Goal: Task Accomplishment & Management: Manage account settings

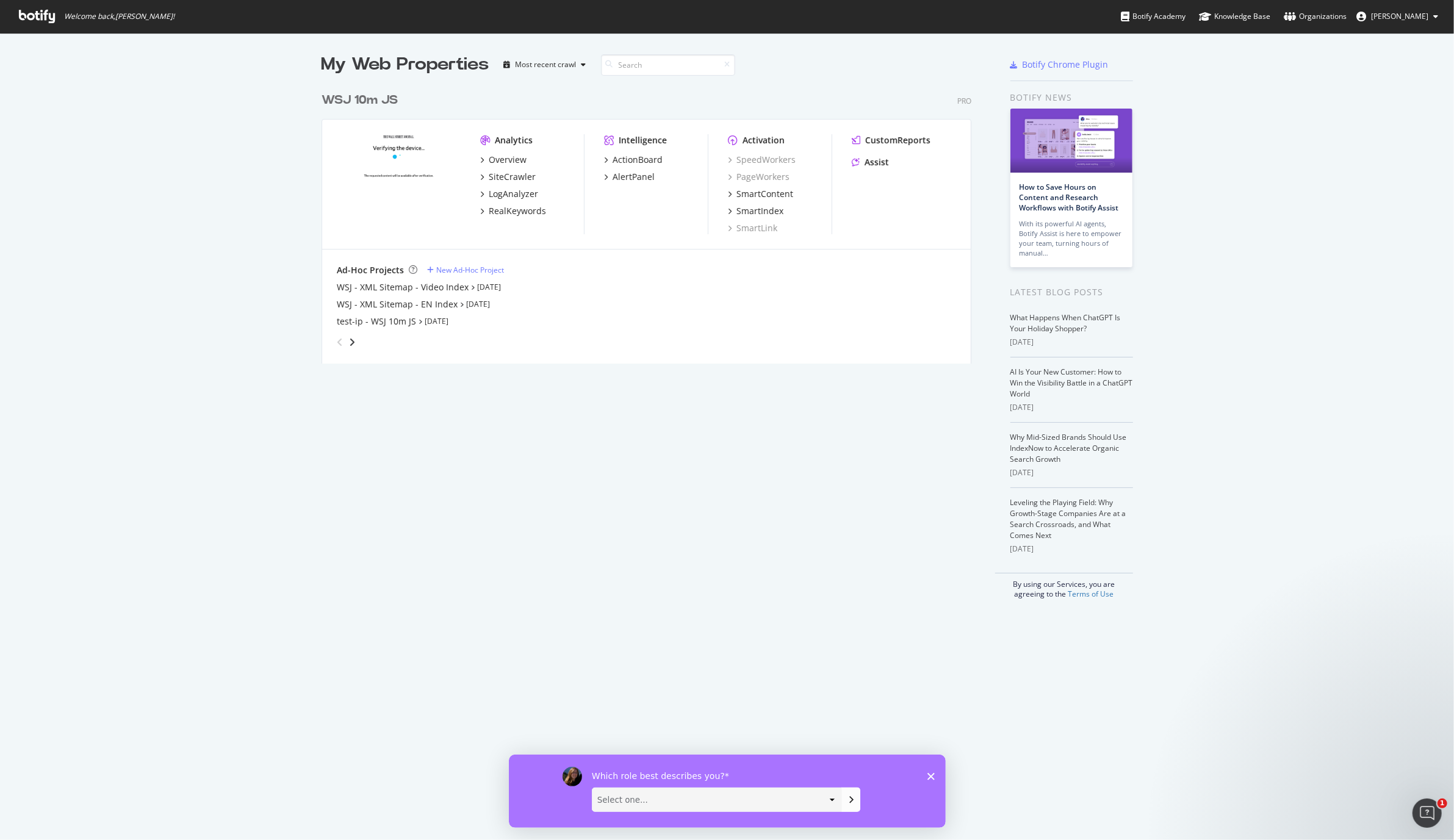
click at [42, 16] on icon at bounding box center [37, 16] width 36 height 14
click at [506, 176] on div "SiteCrawler" at bounding box center [513, 177] width 47 height 12
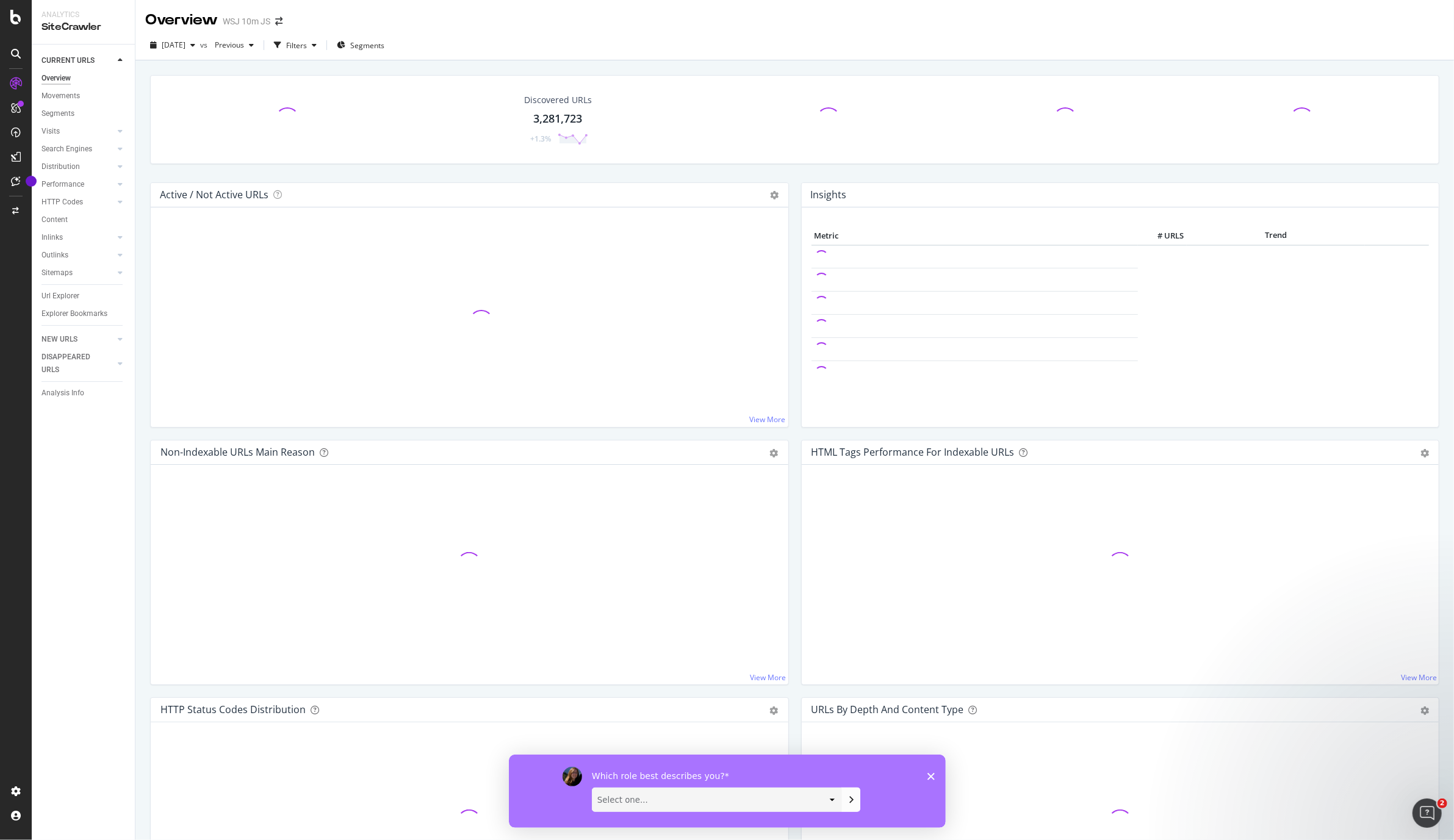
click at [930, 775] on polygon "Close survey" at bounding box center [930, 775] width 7 height 7
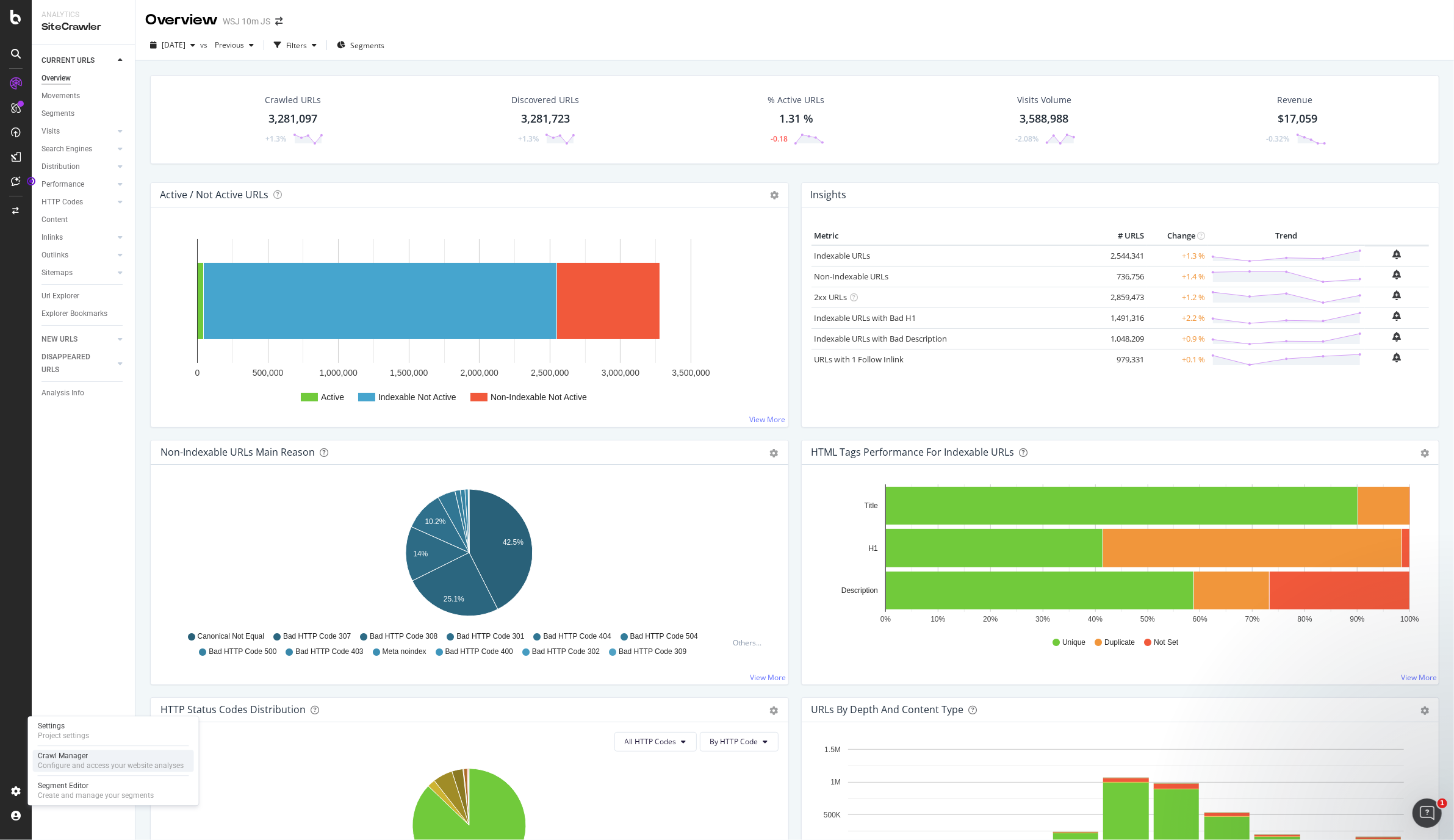
click at [59, 756] on div "Crawl Manager" at bounding box center [110, 756] width 146 height 10
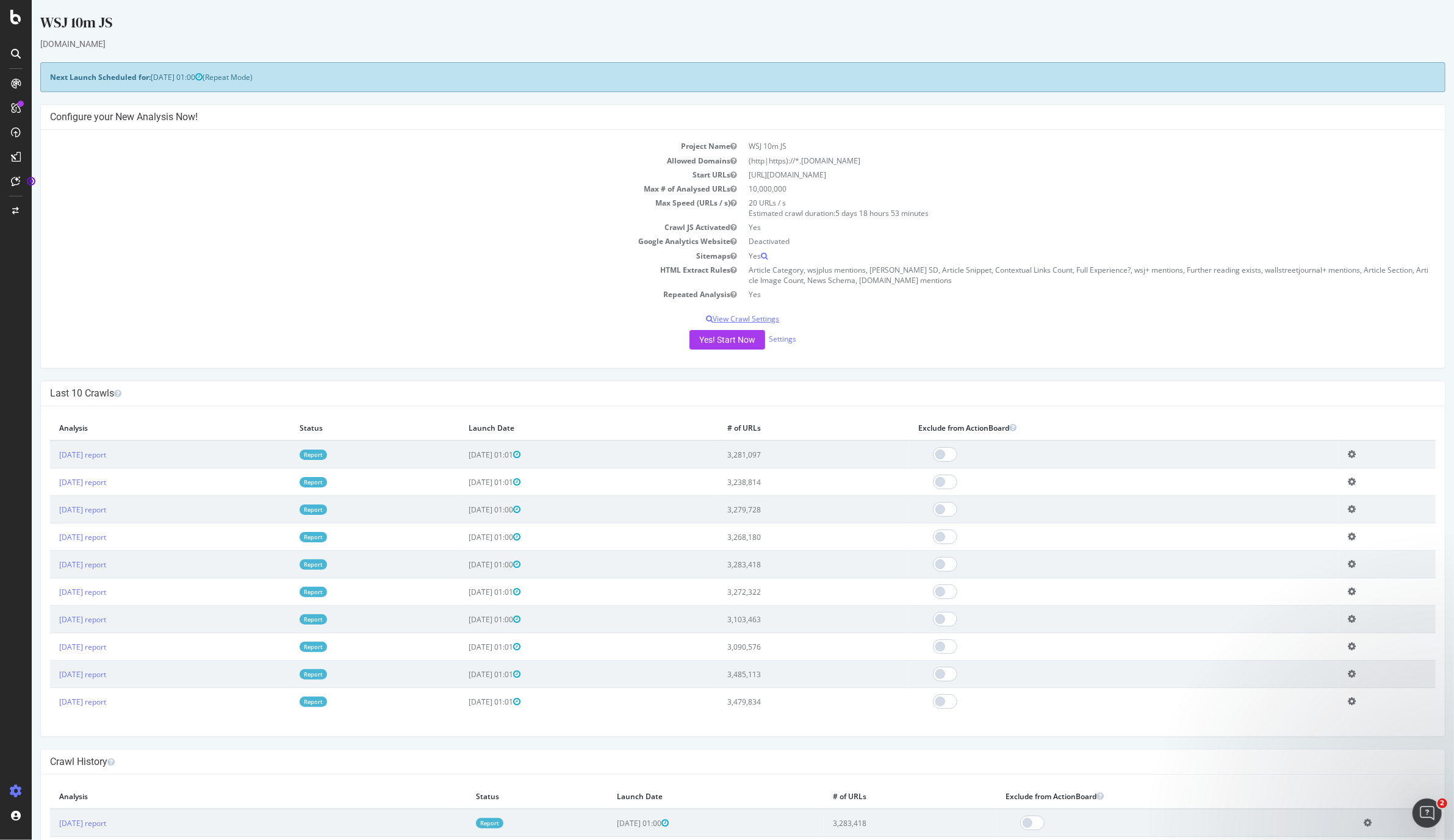
click at [761, 322] on p "View Crawl Settings" at bounding box center [743, 319] width 1386 height 10
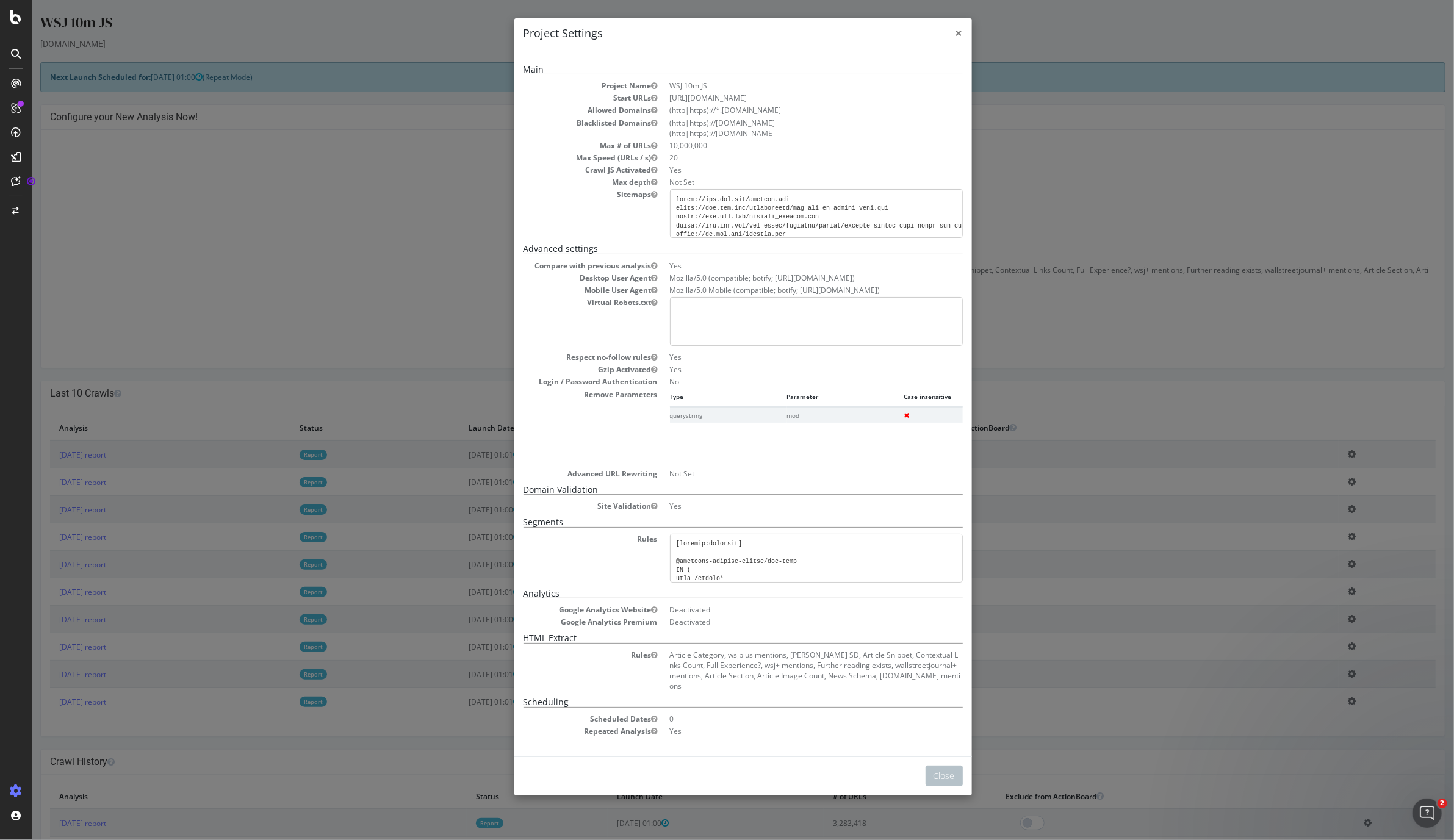
click at [958, 33] on span "×" at bounding box center [959, 33] width 7 height 17
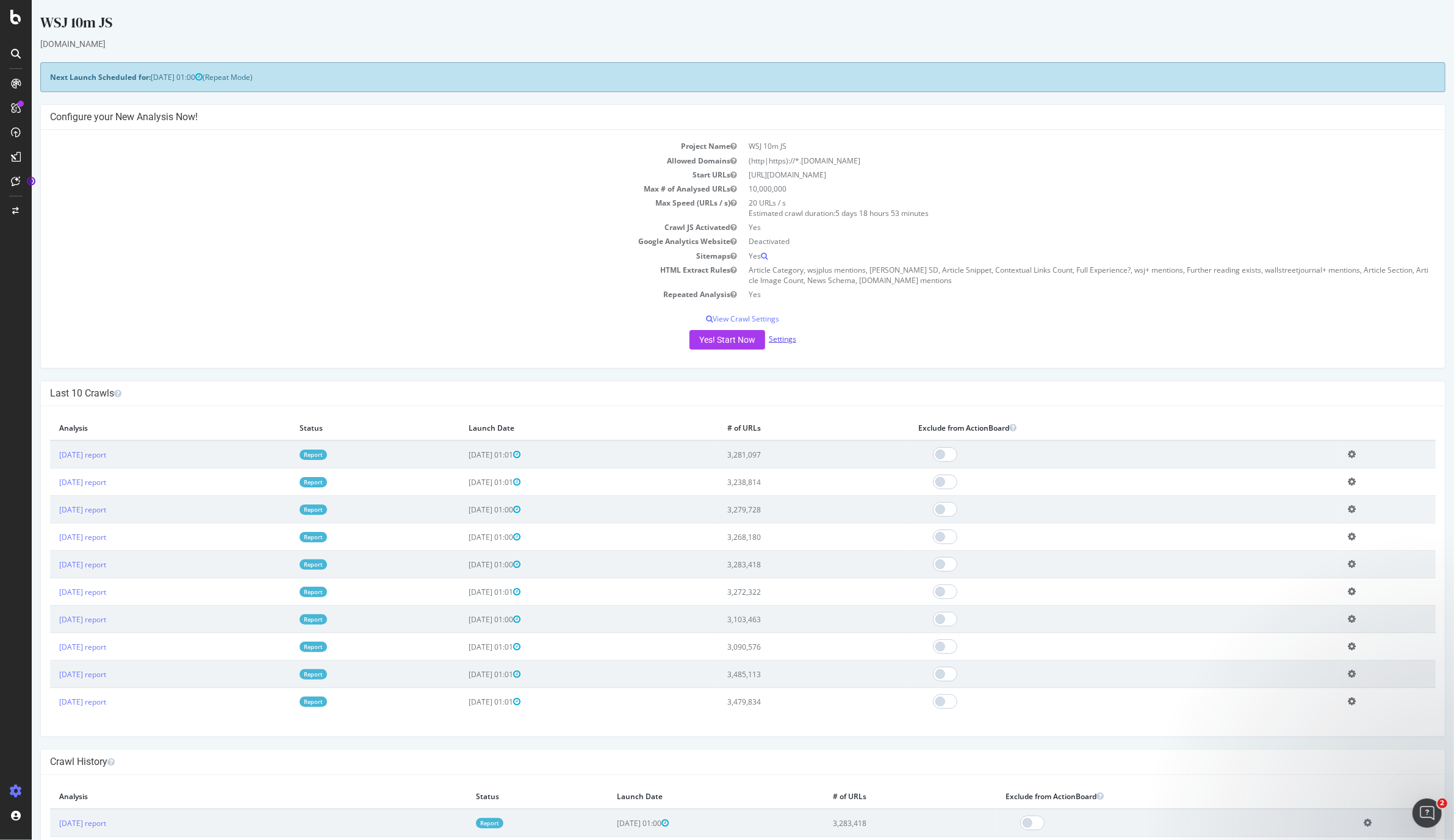
click at [792, 341] on link "Settings" at bounding box center [783, 339] width 27 height 10
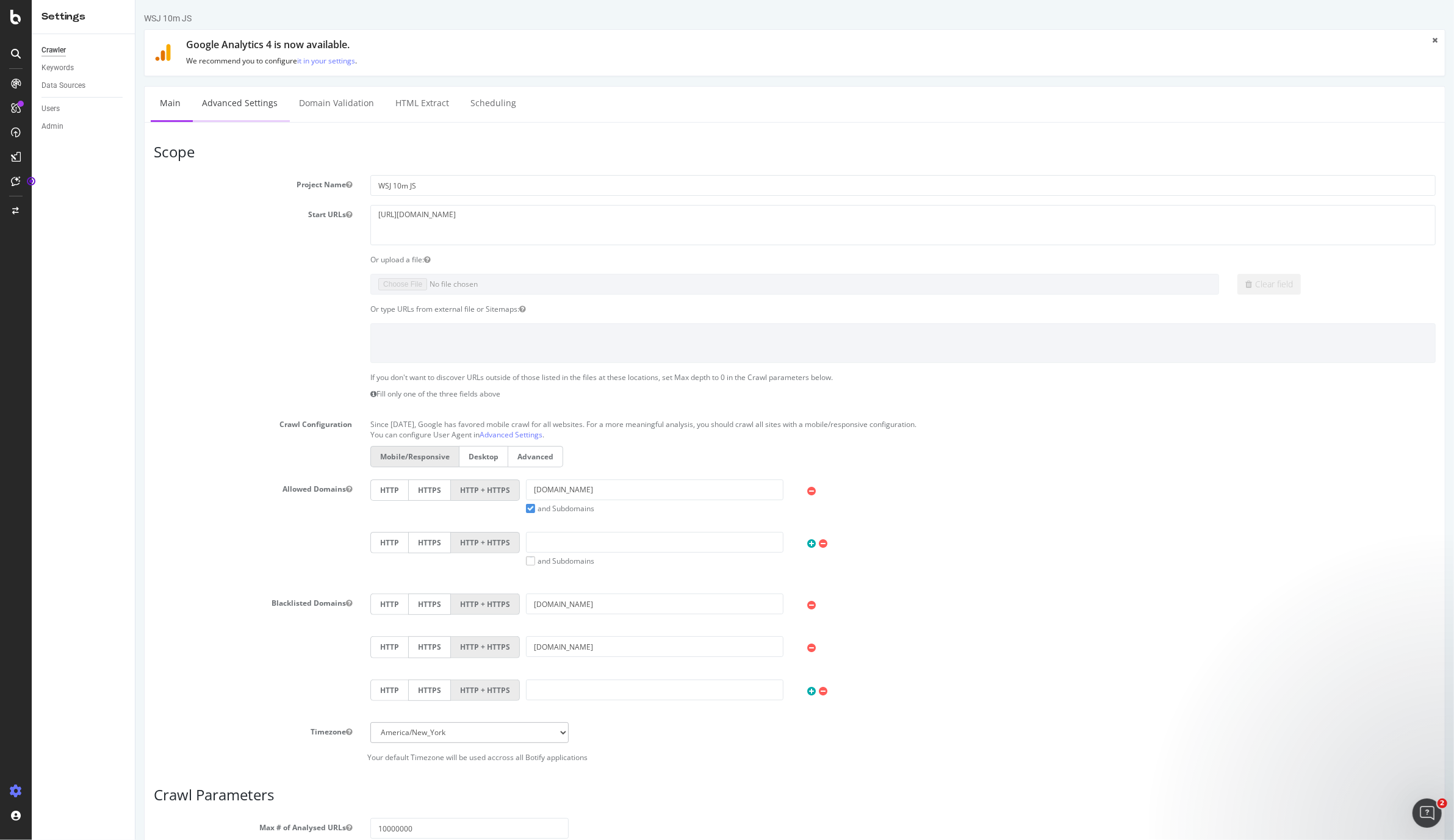
click at [245, 106] on link "Advanced Settings" at bounding box center [239, 103] width 94 height 33
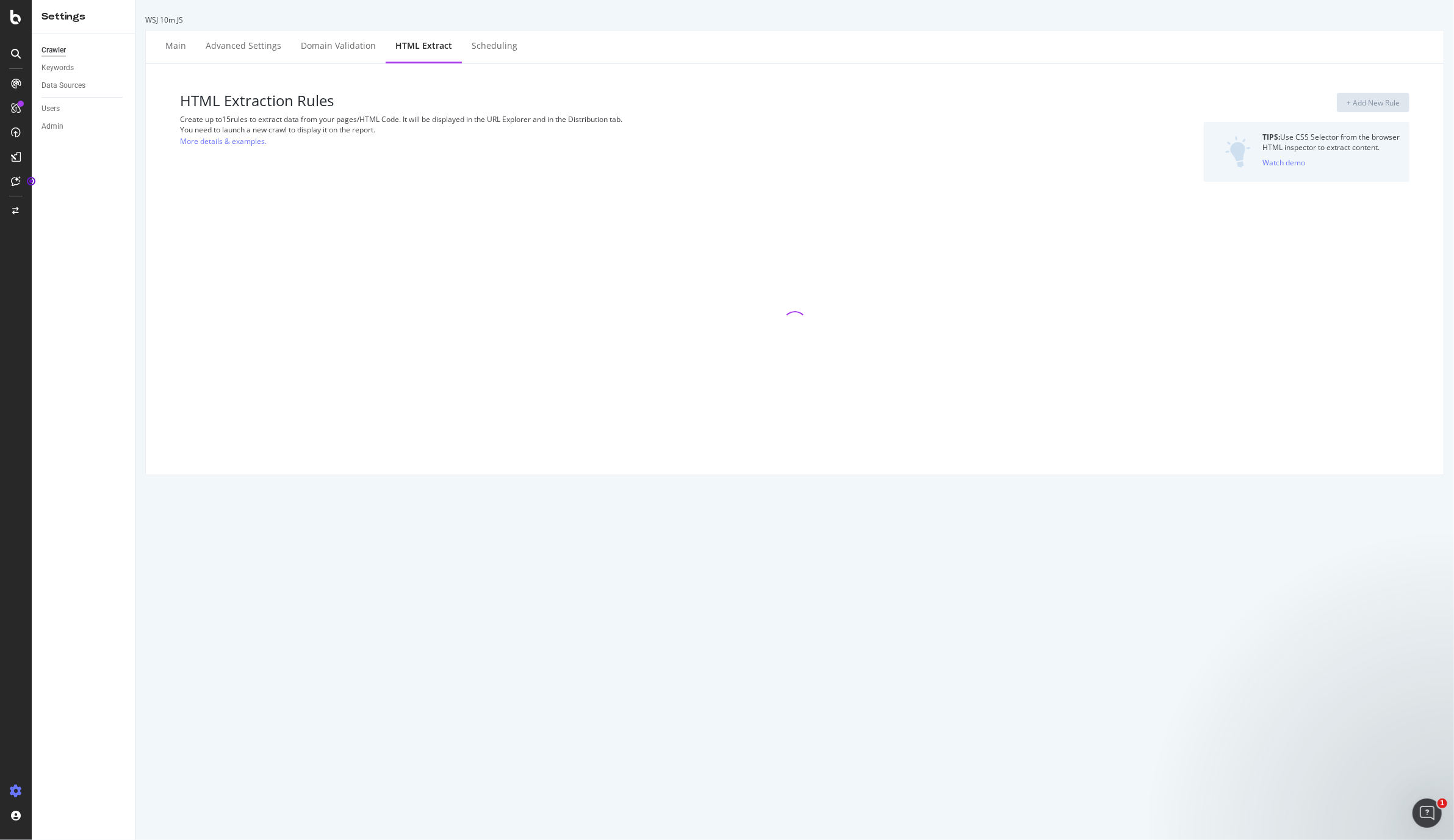
select select "count"
select select "exist"
select select "count"
select select "exist"
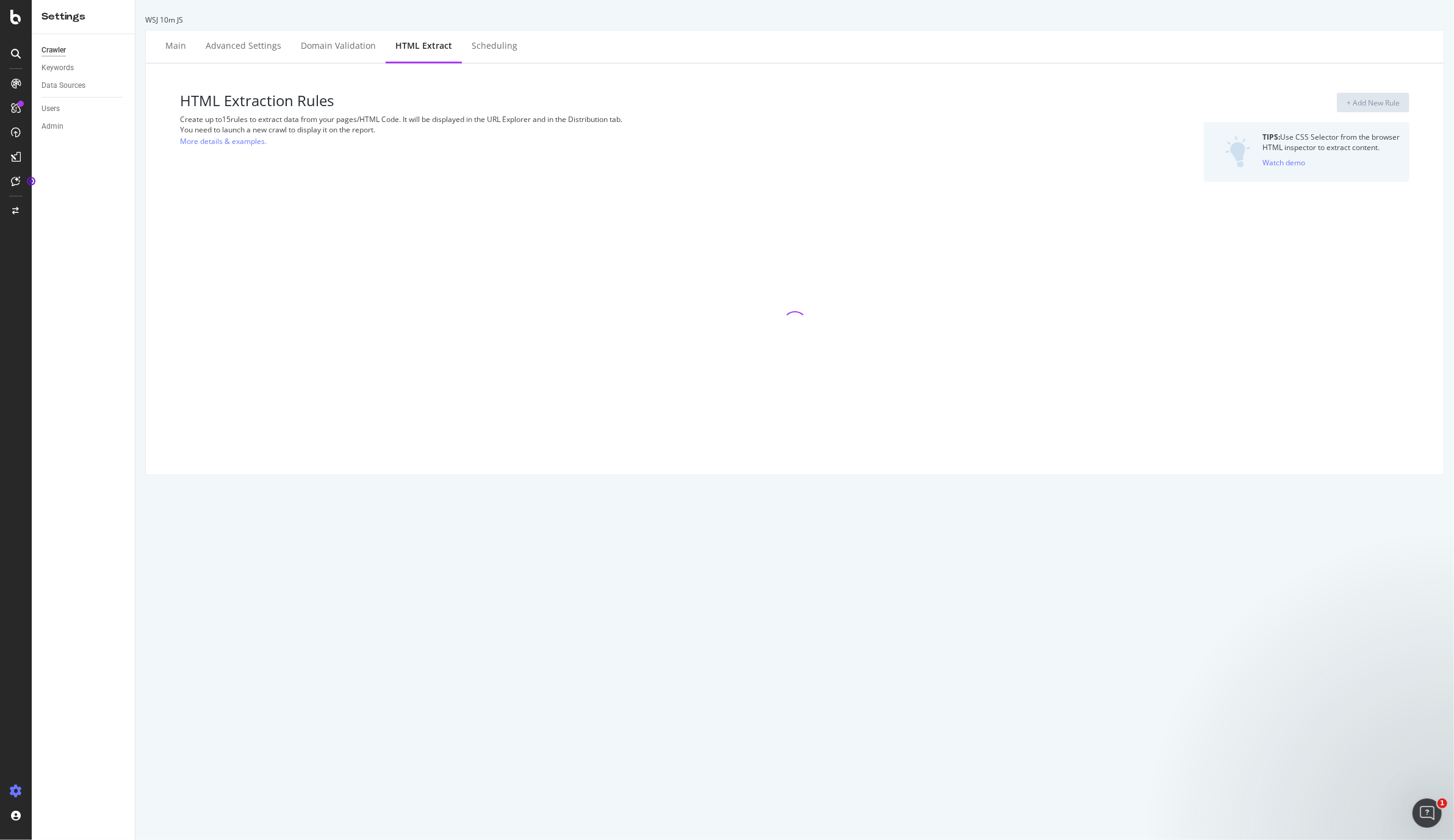
select select "count"
select select "exist"
select select "count"
select select "i"
select select "count"
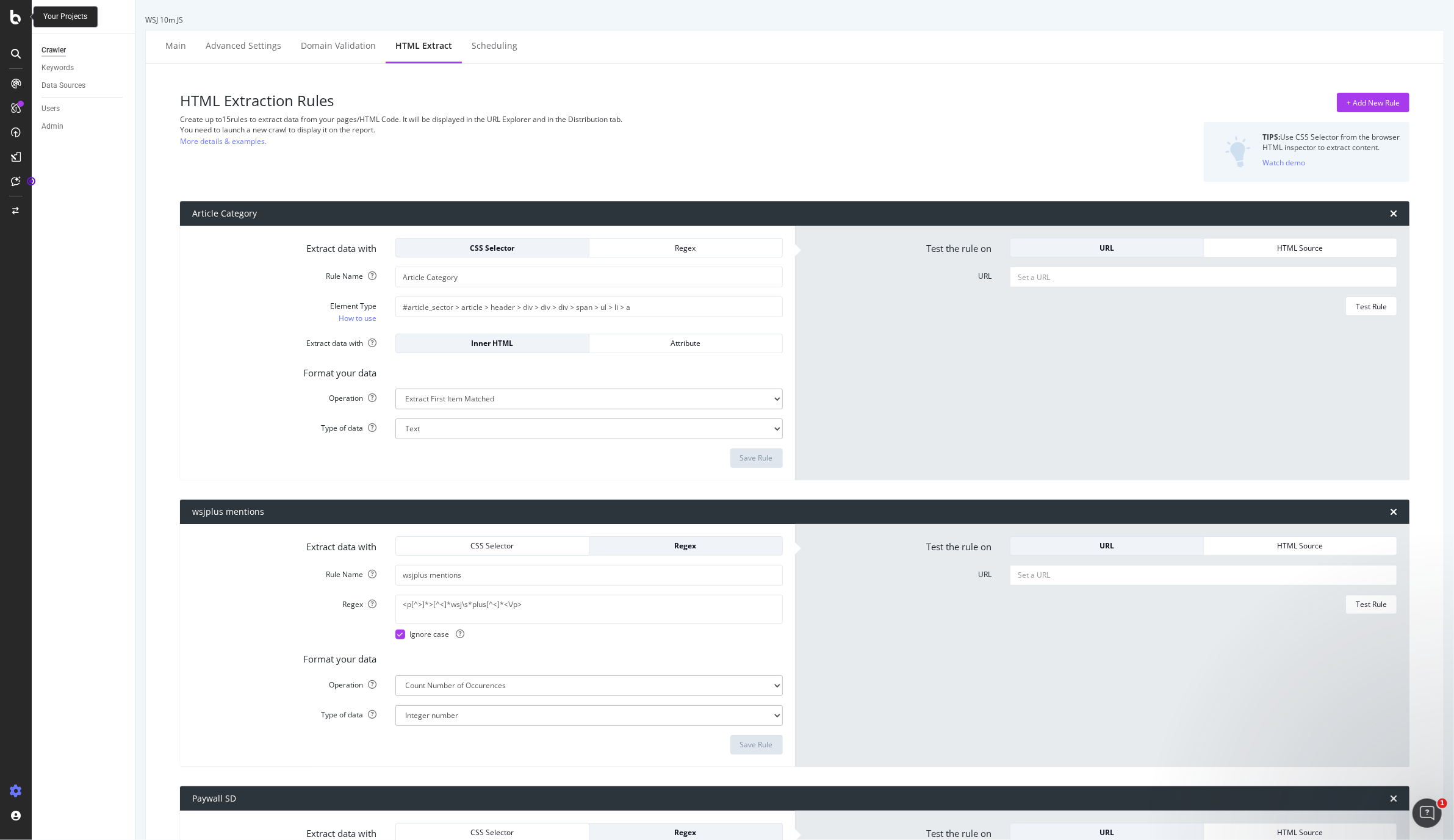
click at [16, 19] on icon at bounding box center [16, 17] width 11 height 14
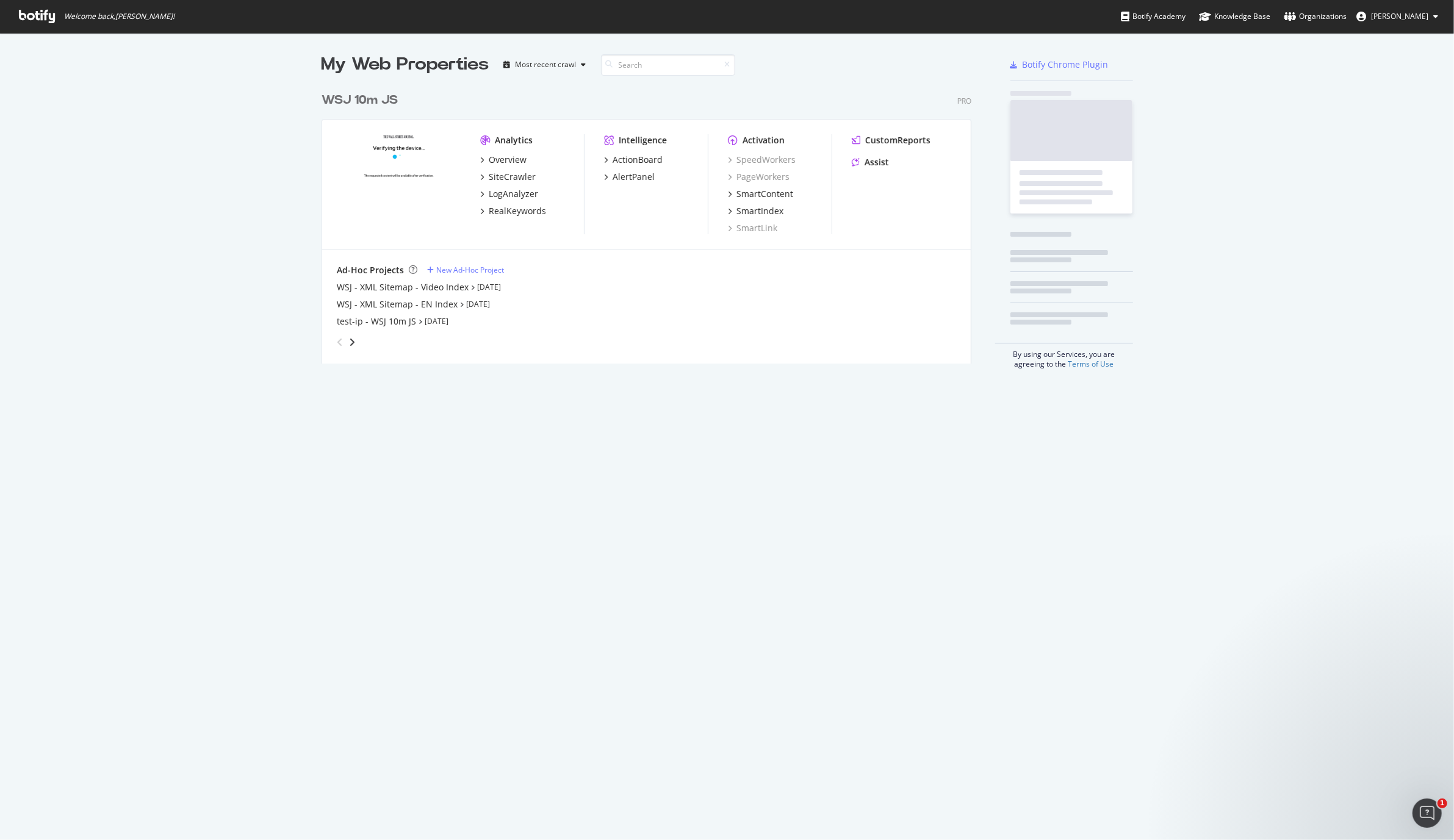
scroll to position [840, 1454]
